Goal: Task Accomplishment & Management: Manage account settings

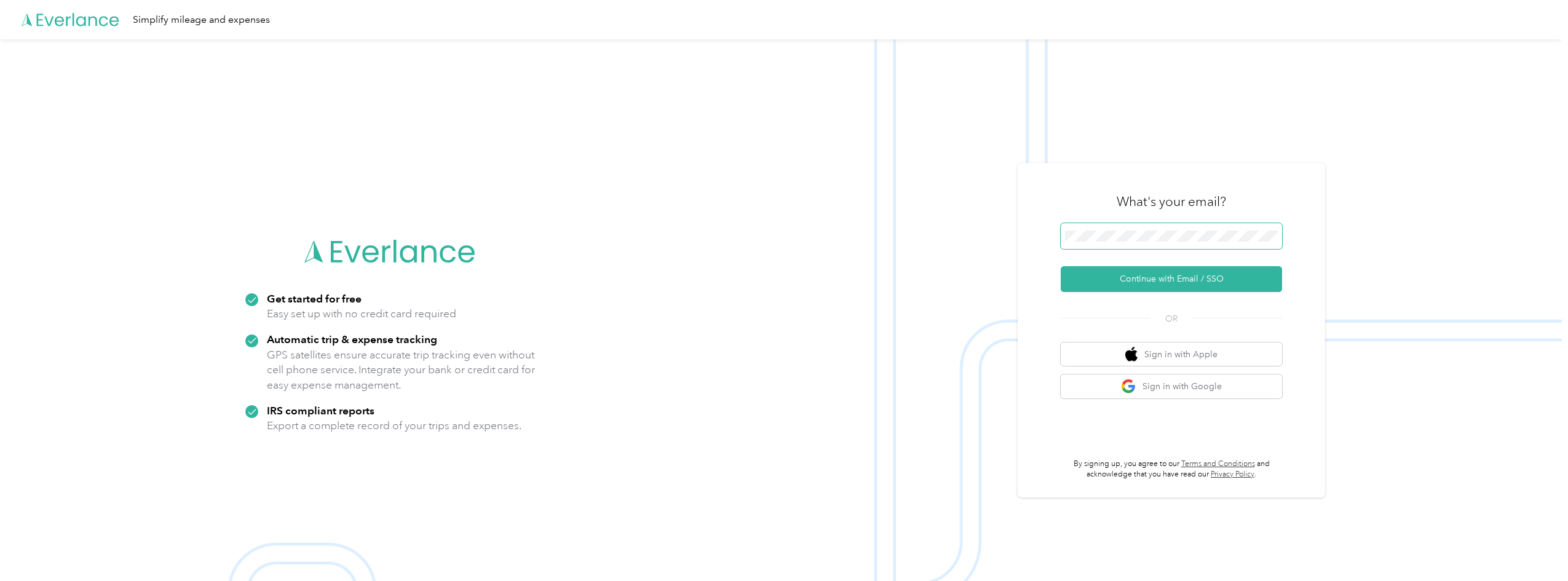
click at [1060, 266] on button "Continue with Email / SSO" at bounding box center [1171, 279] width 222 height 26
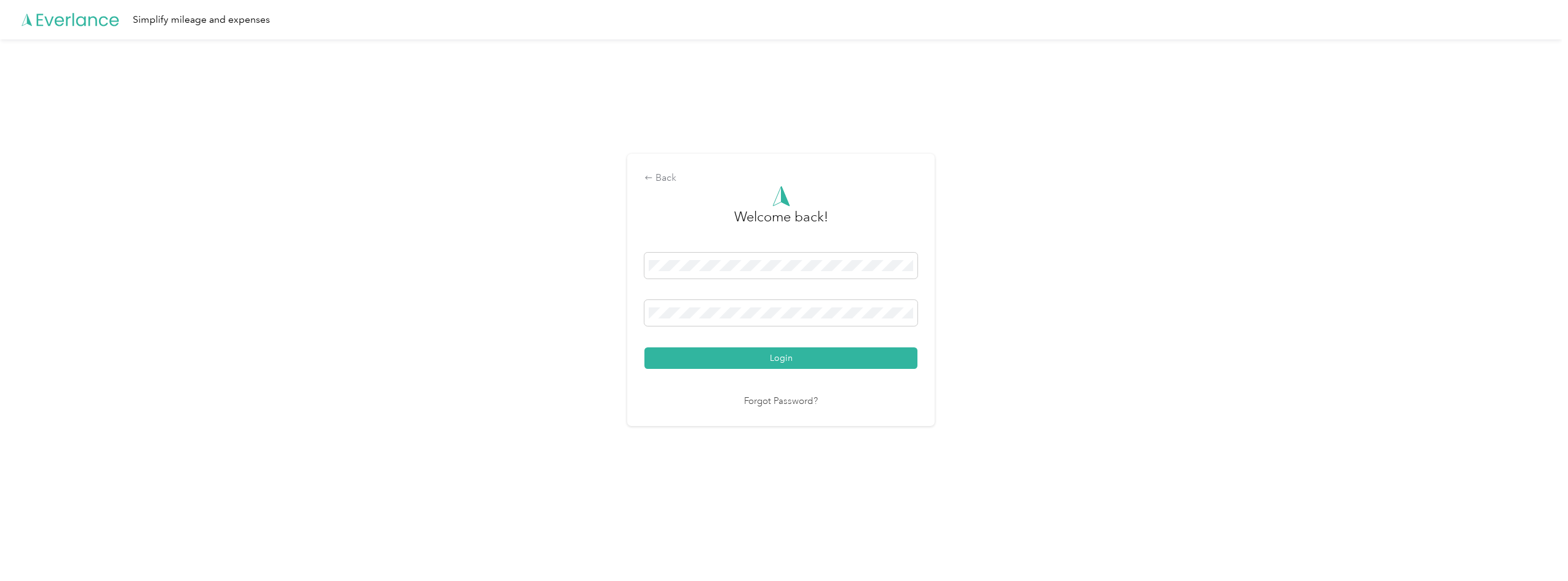
click at [644, 347] on button "Login" at bounding box center [780, 358] width 273 height 21
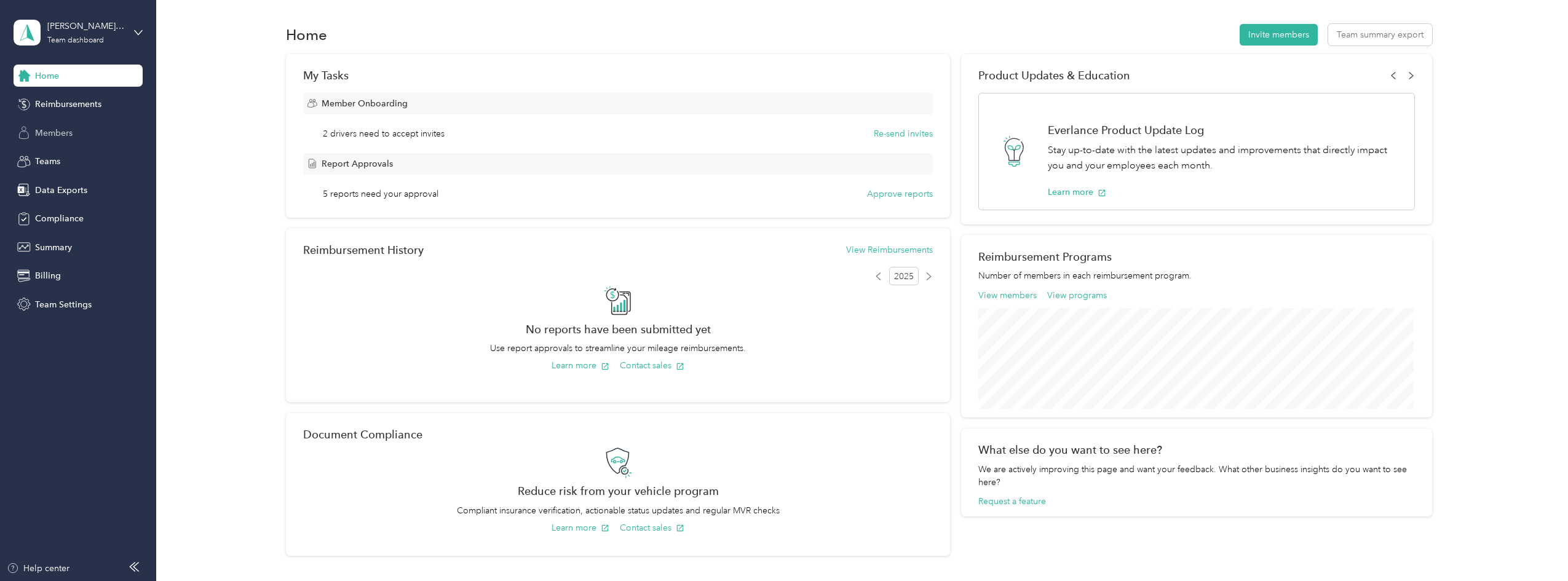
click at [52, 132] on span "Members" at bounding box center [53, 132] width 38 height 13
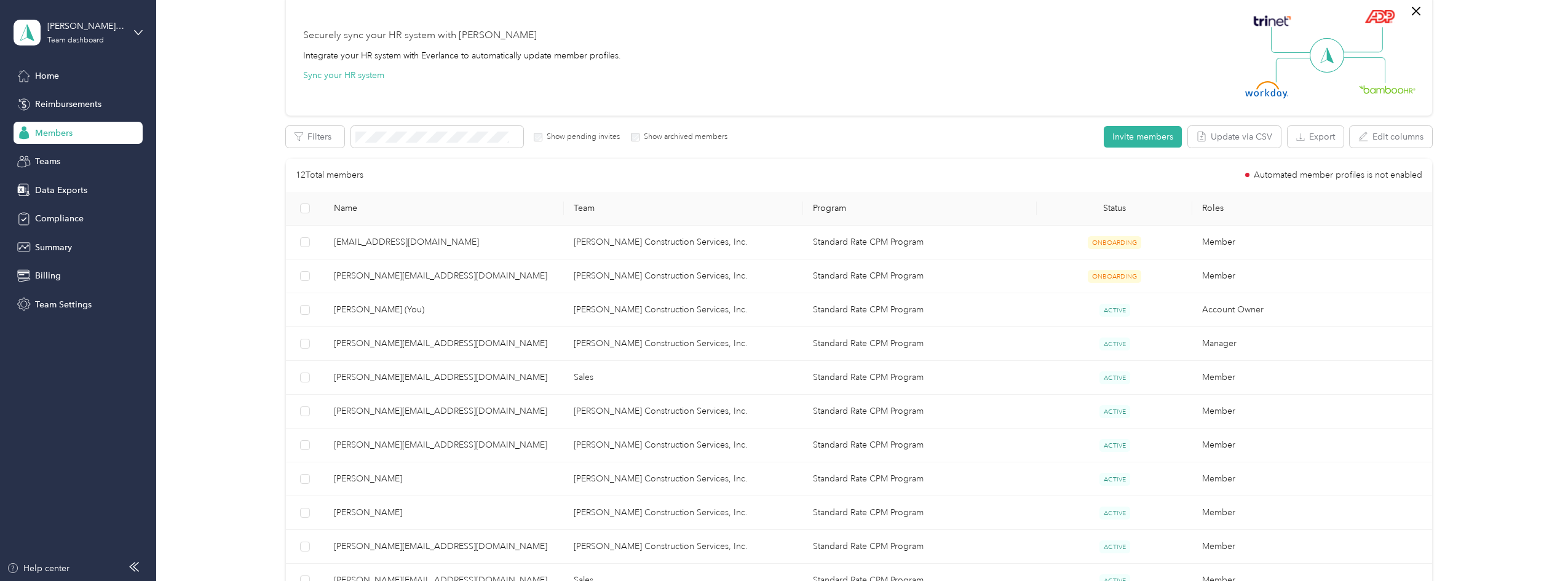
scroll to position [123, 0]
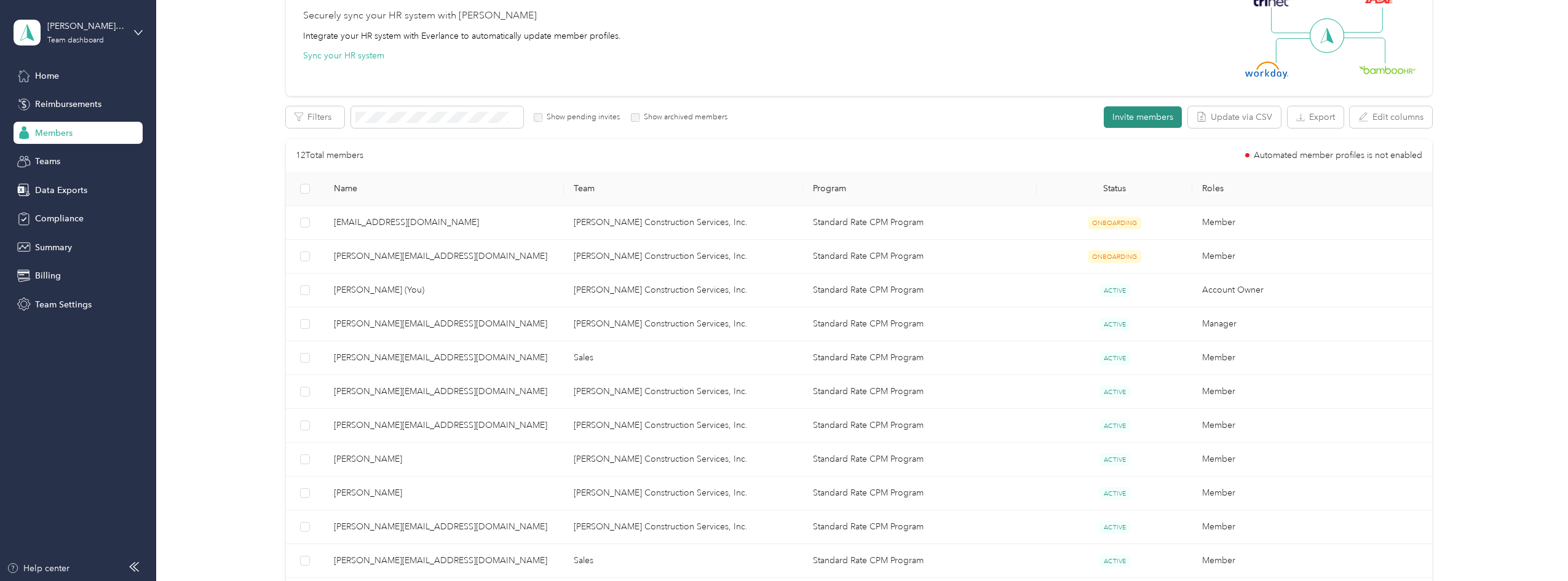
click at [1132, 116] on button "Invite members" at bounding box center [1142, 117] width 78 height 21
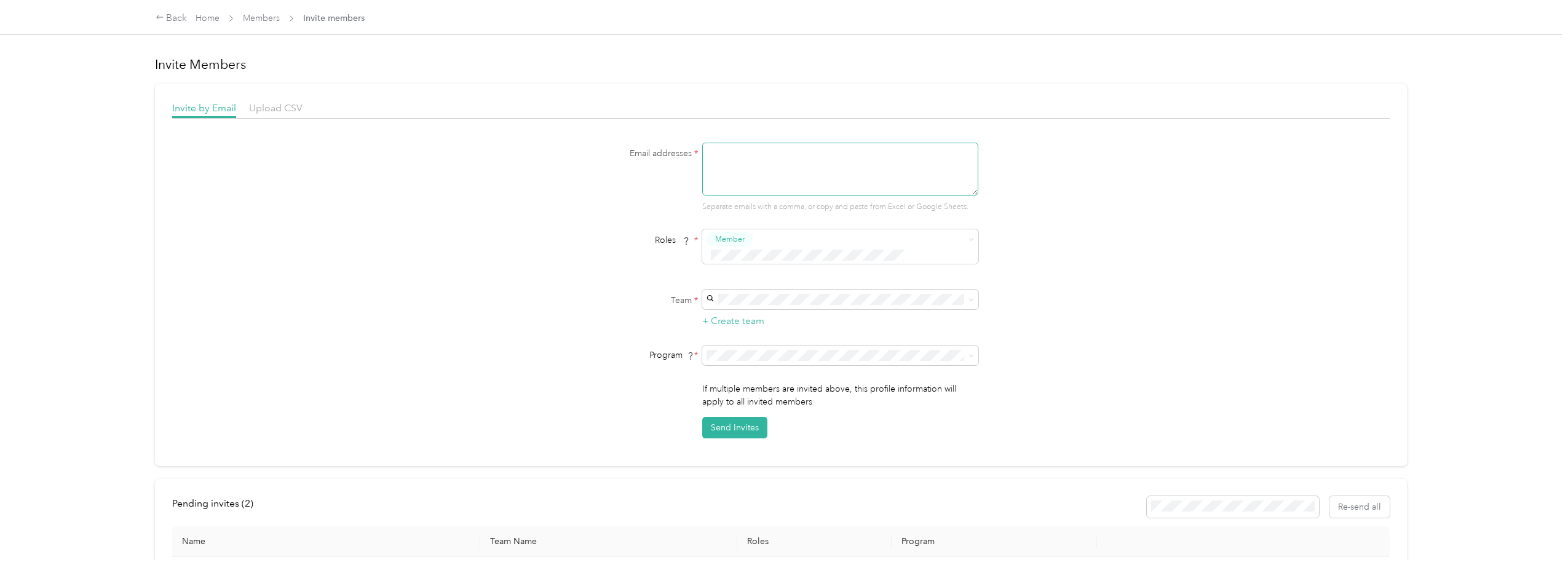
click at [741, 176] on textarea at bounding box center [840, 169] width 276 height 53
type textarea "[PERSON_NAME][EMAIL_ADDRESS][DOMAIN_NAME]"
click at [742, 234] on span "Member" at bounding box center [730, 239] width 30 height 11
click at [1126, 265] on div "Email addresses * [EMAIL_ADDRESS][DOMAIN_NAME] Separate emails with a comma, or…" at bounding box center [781, 290] width 1218 height 296
click at [1067, 318] on div "Email addresses * [EMAIL_ADDRESS][DOMAIN_NAME] Separate emails with a comma, or…" at bounding box center [781, 290] width 1218 height 296
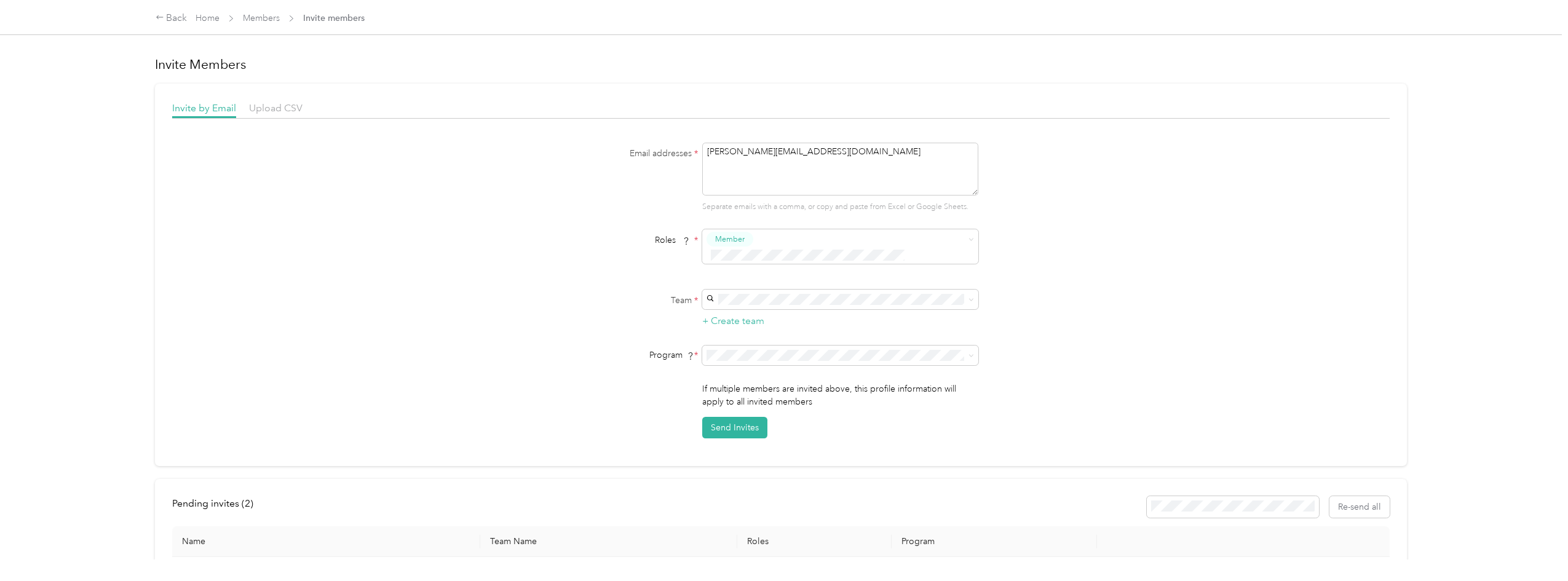
click at [853, 417] on div "Send Invites" at bounding box center [840, 427] width 276 height 21
click at [969, 350] on span at bounding box center [970, 355] width 5 height 10
click at [944, 386] on li "Standard Rate CPM Program (CPM)" at bounding box center [839, 381] width 276 height 21
click at [1097, 397] on div "Email addresses * [EMAIL_ADDRESS][DOMAIN_NAME] Separate emails with a comma, or…" at bounding box center [781, 290] width 1218 height 296
click at [737, 417] on button "Send Invites" at bounding box center [734, 427] width 65 height 21
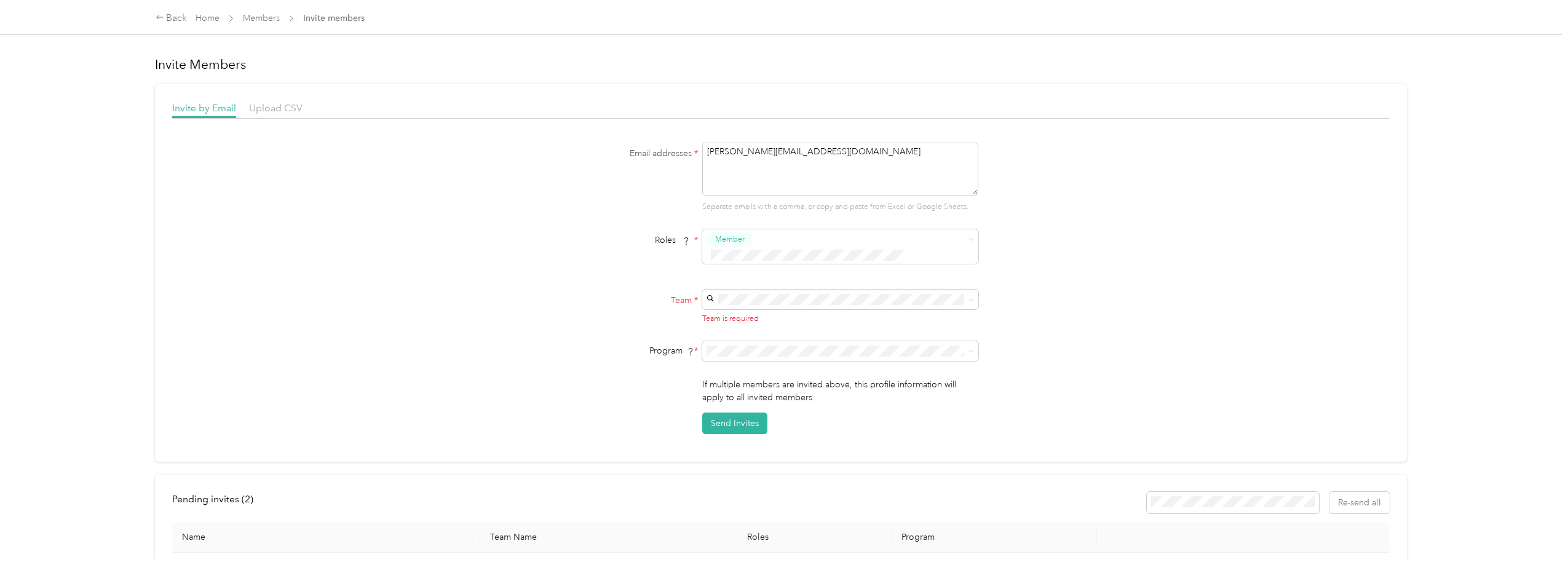
click at [781, 346] on div "[PERSON_NAME] Construction Services, Inc. (Main organization) [PERSON_NAME] +1 …" at bounding box center [838, 350] width 259 height 28
click at [1094, 387] on div "Email addresses * [EMAIL_ADDRESS][DOMAIN_NAME] Separate emails with a comma, or…" at bounding box center [781, 290] width 1218 height 296
click at [740, 417] on button "Send Invites" at bounding box center [734, 427] width 65 height 21
click at [1541, 21] on icon at bounding box center [1541, 24] width 9 height 11
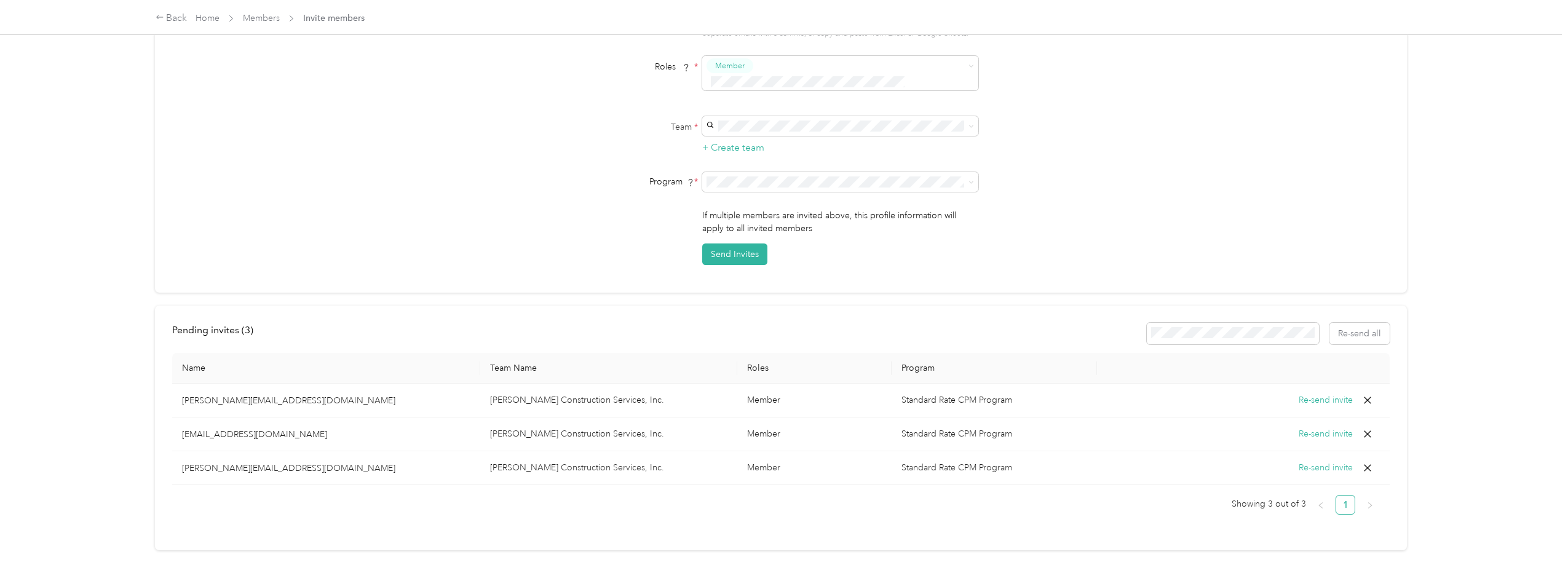
scroll to position [188, 0]
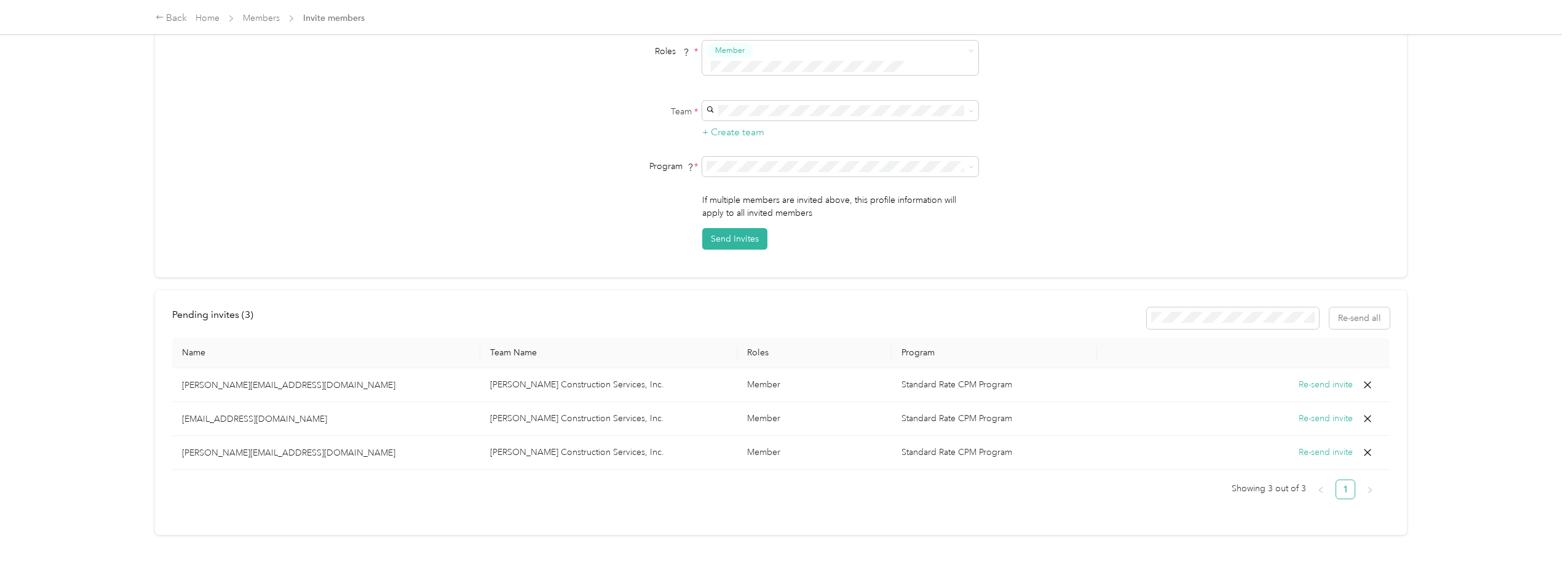
click at [1547, 200] on div "Back Home Members Invite members Invite Members Invite by Email Upload CSV Emai…" at bounding box center [780, 290] width 1561 height 581
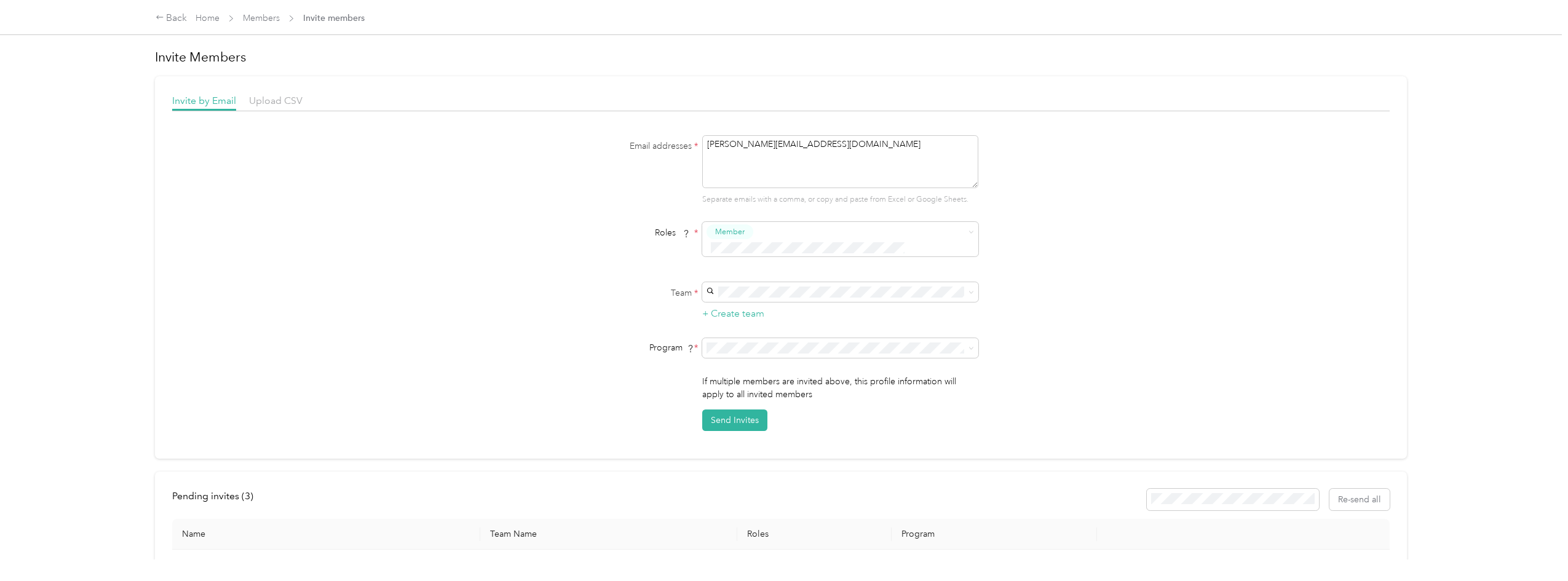
scroll to position [0, 0]
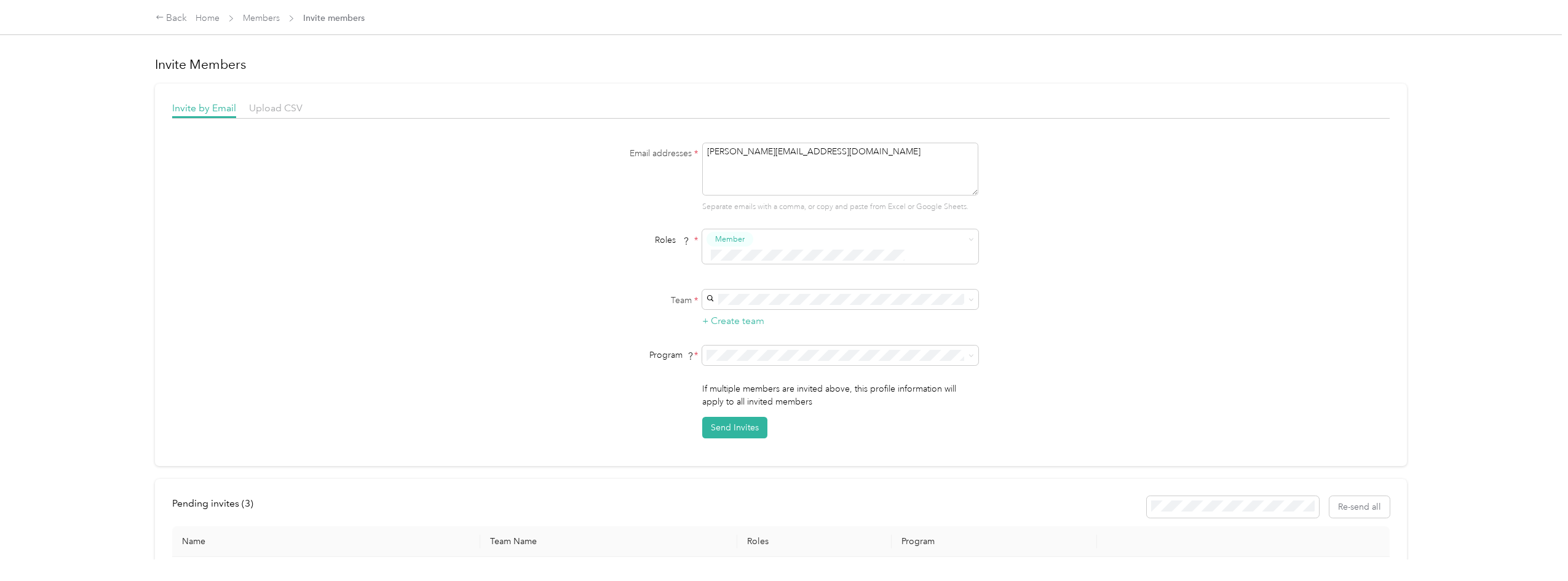
click at [113, 74] on div "Back Home Members Invite members Invite Members Invite by Email Upload CSV Emai…" at bounding box center [780, 290] width 1561 height 581
